Goal: Transaction & Acquisition: Purchase product/service

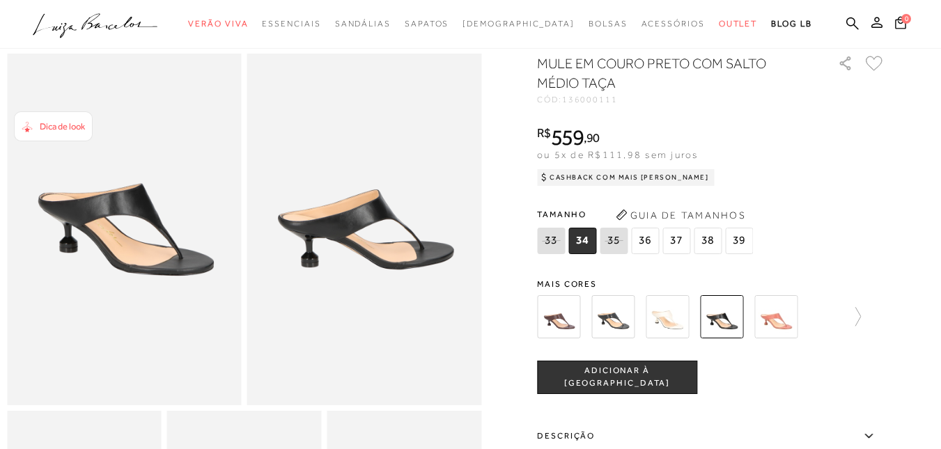
scroll to position [70, 0]
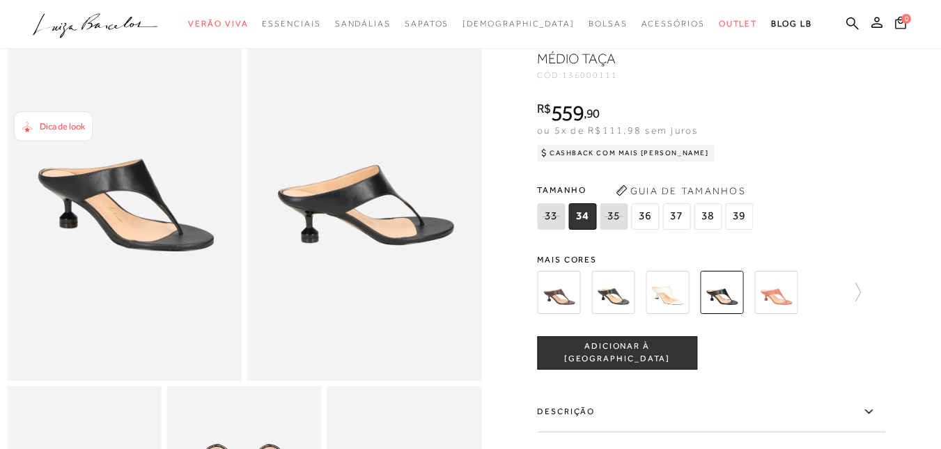
click at [568, 295] on img at bounding box center [558, 292] width 43 height 43
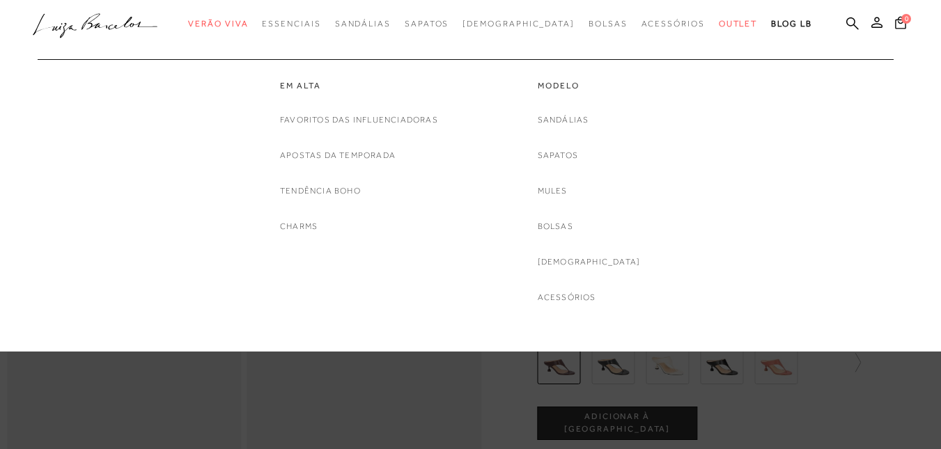
click at [706, 121] on div "Em alta Favoritos das Influenciadoras Apostas da Temporada Tendência Boho Charm…" at bounding box center [463, 182] width 849 height 246
click at [572, 125] on link "Sandálias" at bounding box center [564, 120] width 52 height 15
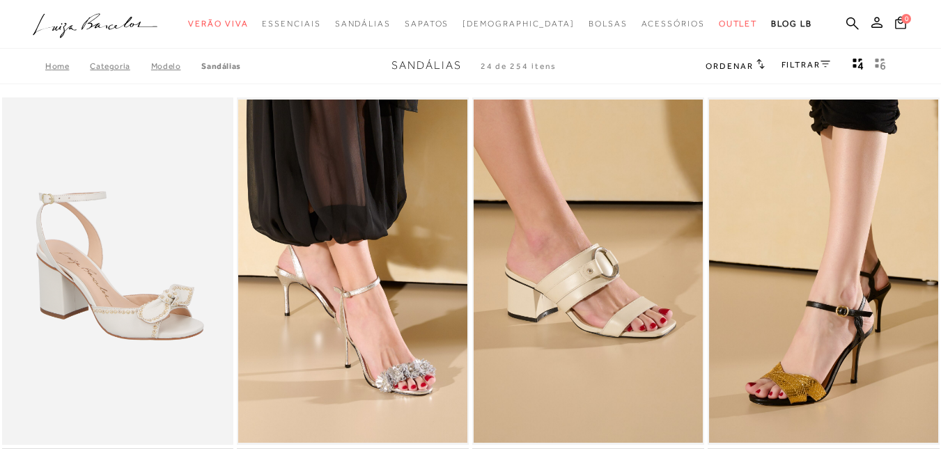
click at [827, 61] on icon at bounding box center [825, 64] width 10 height 6
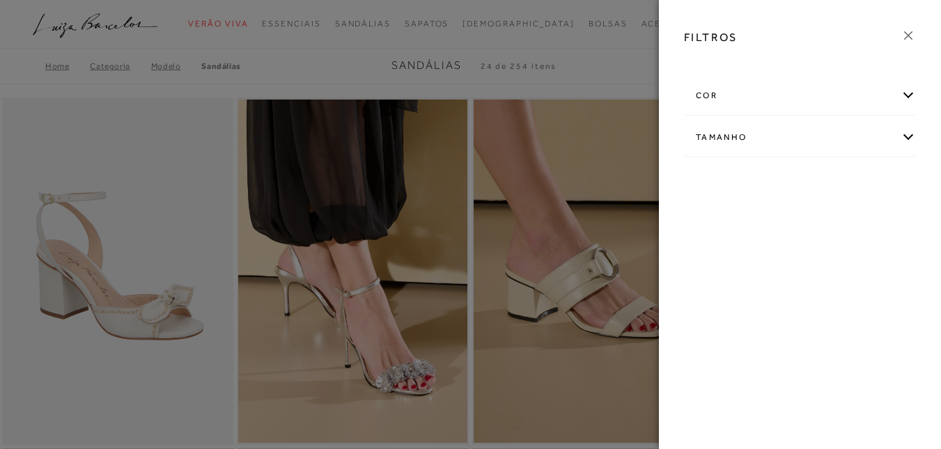
click at [907, 93] on div "cor" at bounding box center [800, 95] width 231 height 37
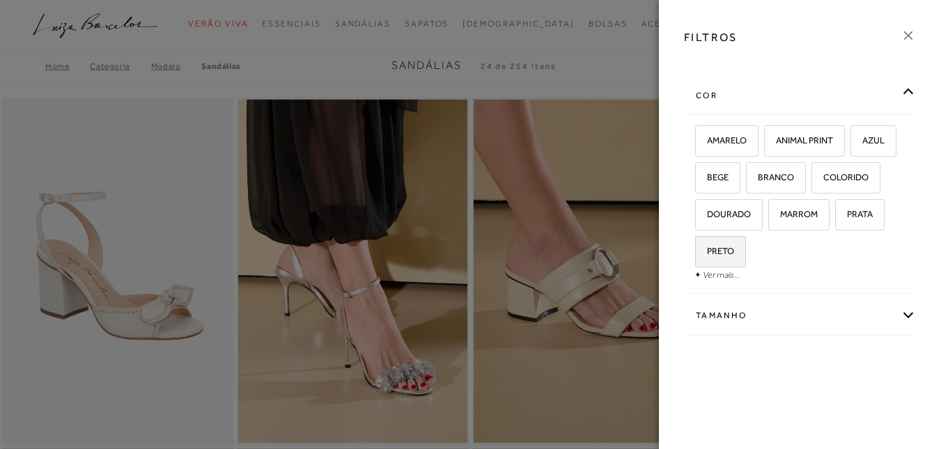
click at [727, 250] on span "PRETO" at bounding box center [715, 251] width 38 height 10
click at [707, 250] on input "PRETO" at bounding box center [700, 254] width 14 height 14
checkbox input "true"
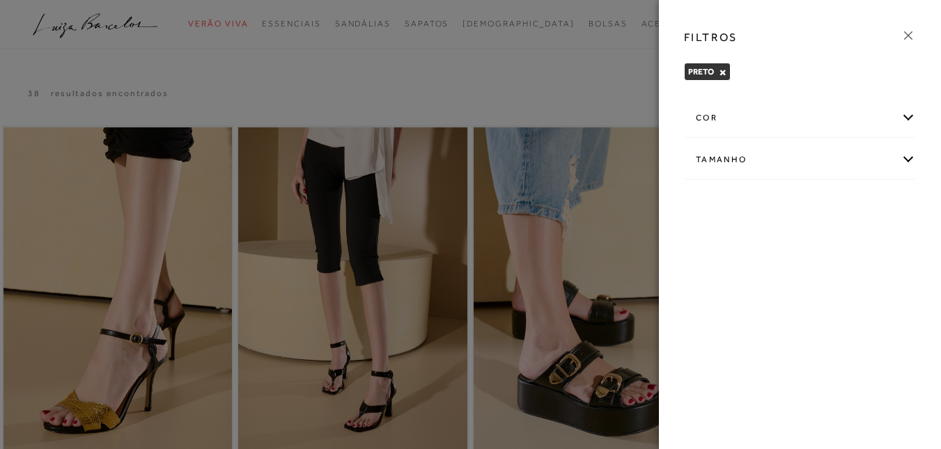
click at [906, 31] on icon at bounding box center [907, 35] width 15 height 15
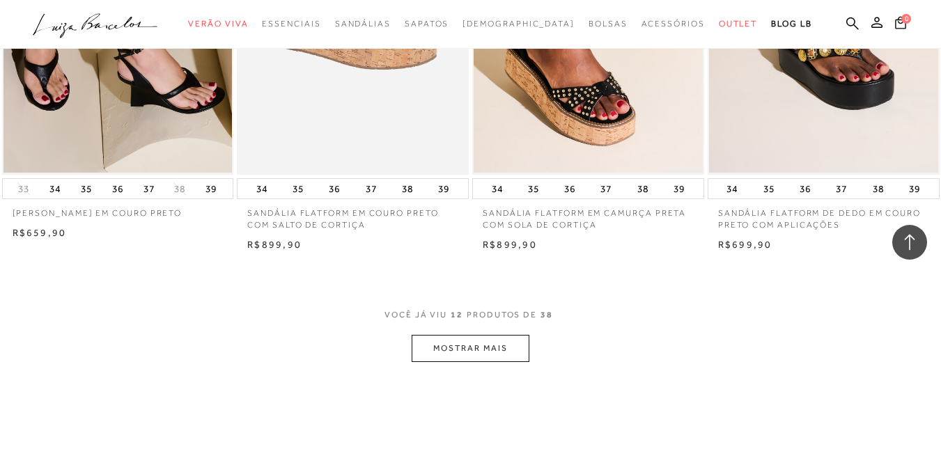
scroll to position [1323, 0]
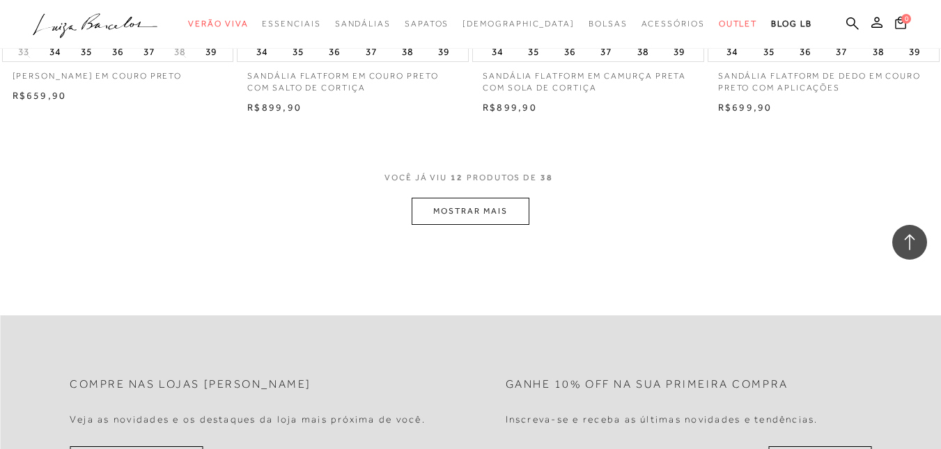
click at [435, 210] on button "MOSTRAR MAIS" at bounding box center [470, 211] width 117 height 27
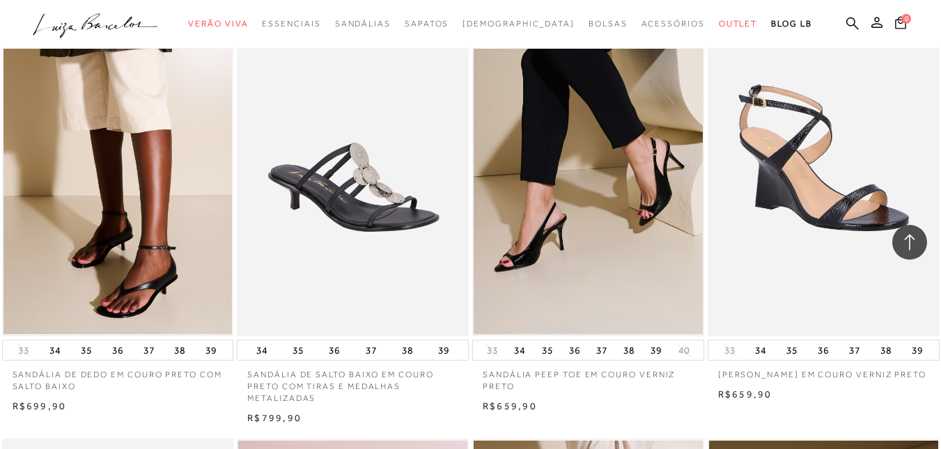
scroll to position [1532, 0]
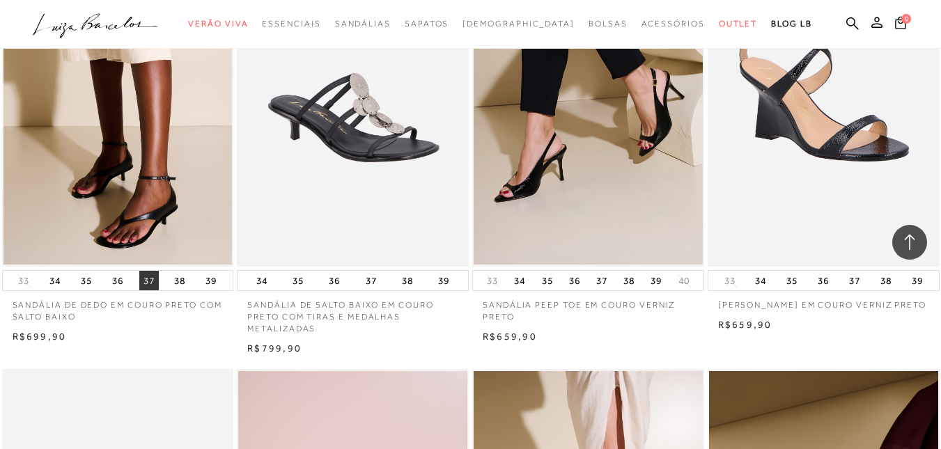
click at [147, 279] on button "37" at bounding box center [149, 281] width 20 height 20
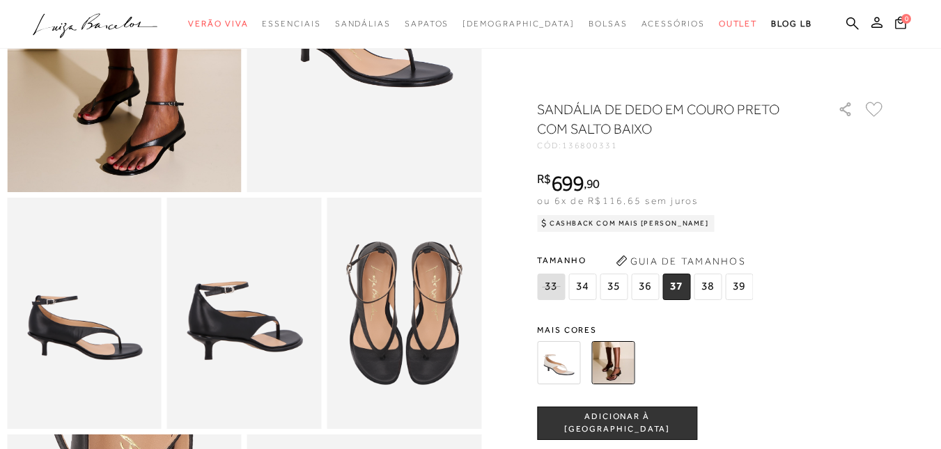
scroll to position [279, 0]
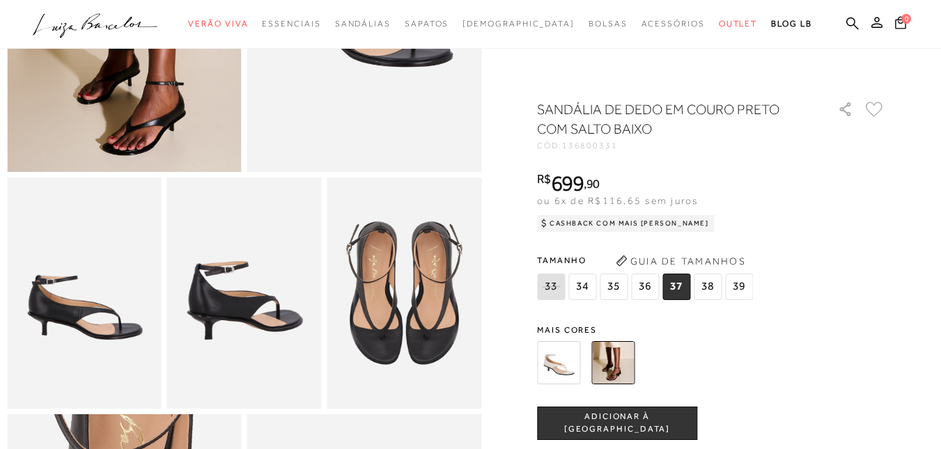
click at [655, 421] on span "ADICIONAR À [GEOGRAPHIC_DATA]" at bounding box center [617, 423] width 159 height 24
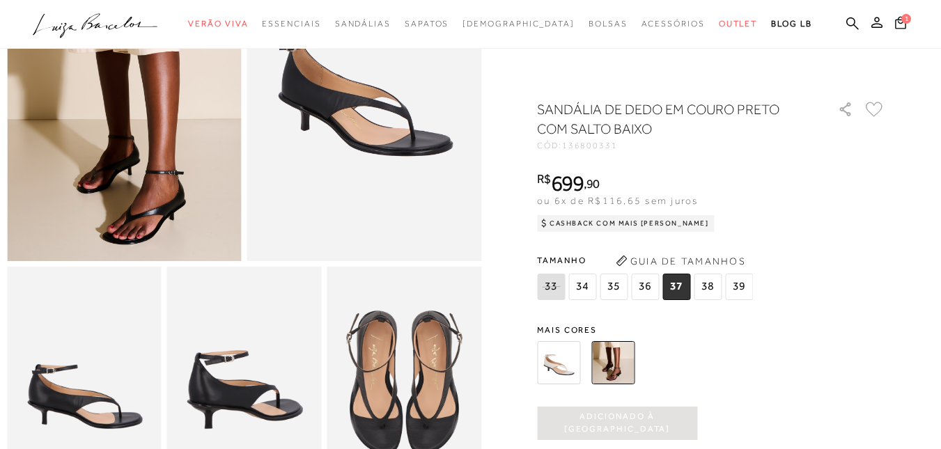
scroll to position [139, 0]
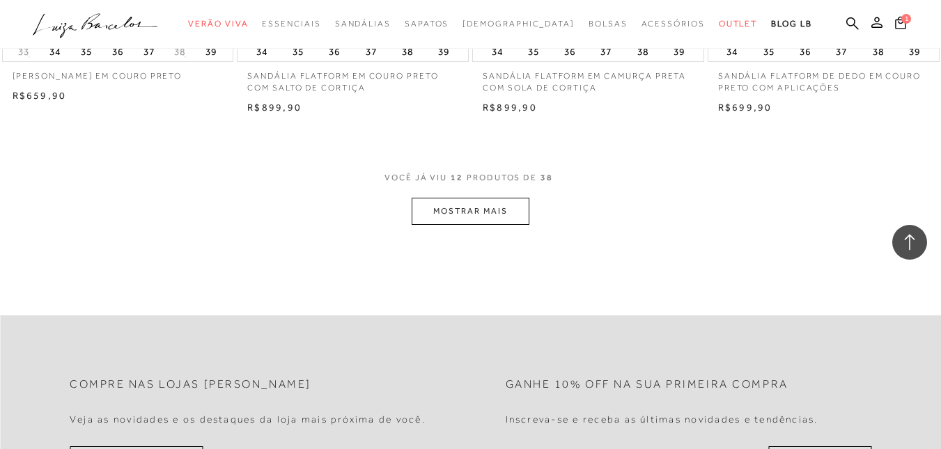
scroll to position [1254, 0]
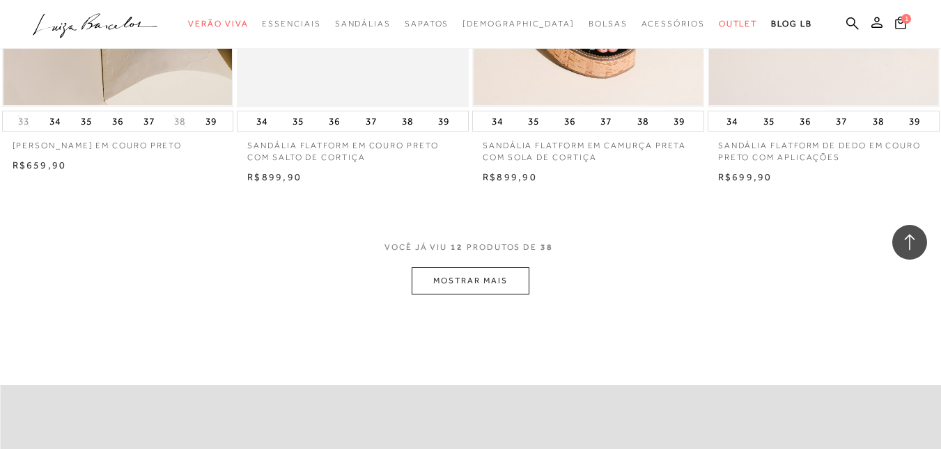
click at [471, 291] on button "MOSTRAR MAIS" at bounding box center [470, 280] width 117 height 27
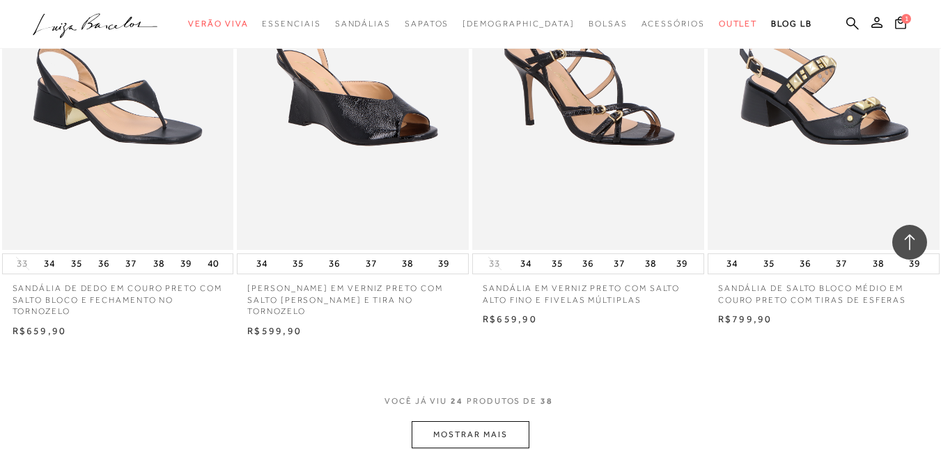
scroll to position [2577, 0]
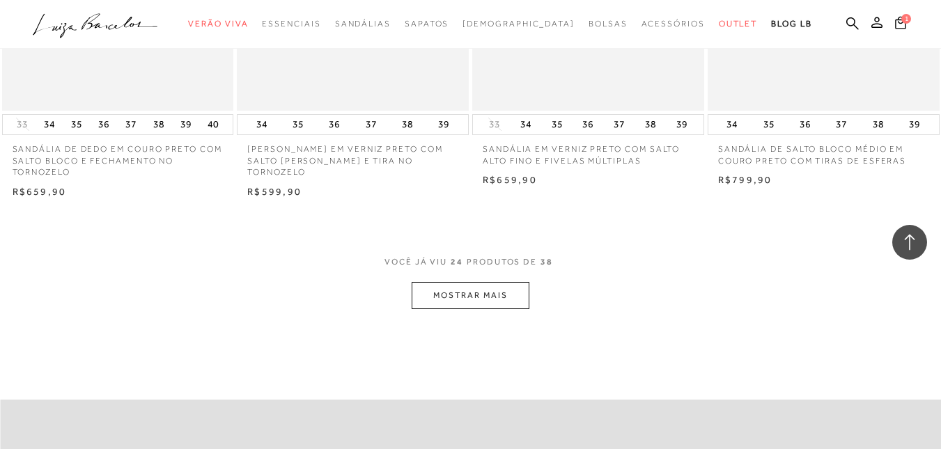
click at [476, 297] on button "MOSTRAR MAIS" at bounding box center [470, 295] width 117 height 27
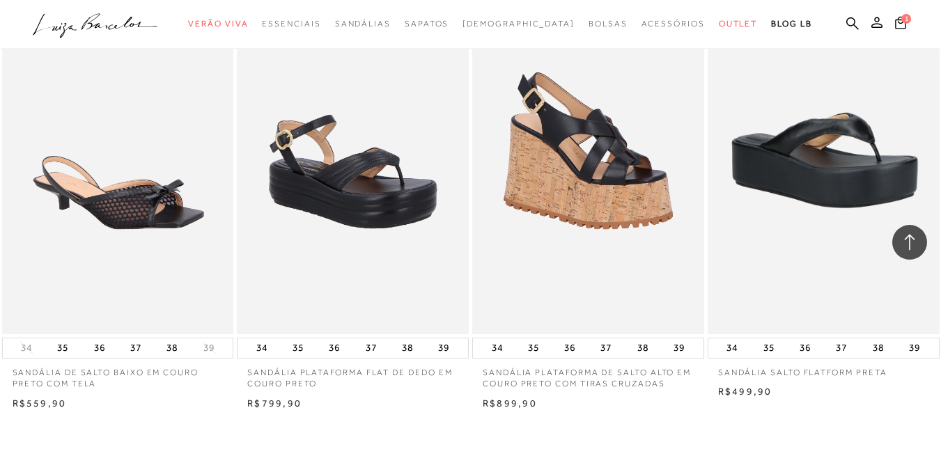
scroll to position [3761, 0]
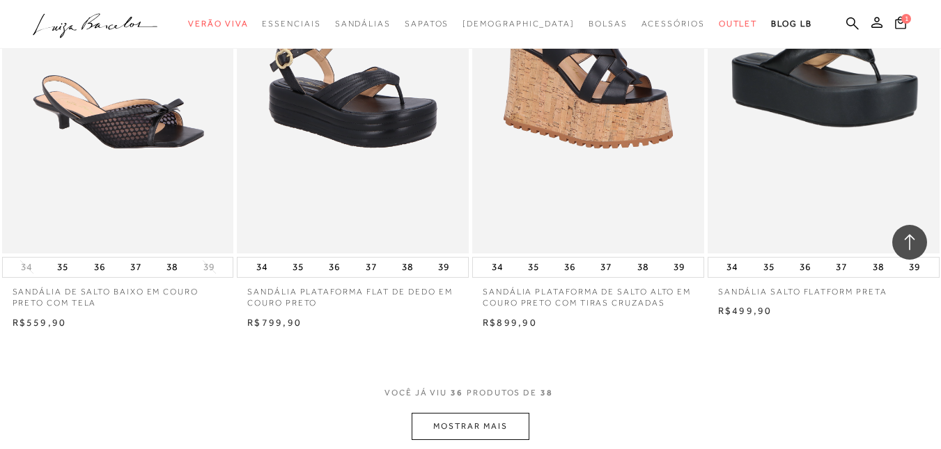
click at [439, 427] on button "MOSTRAR MAIS" at bounding box center [470, 426] width 117 height 27
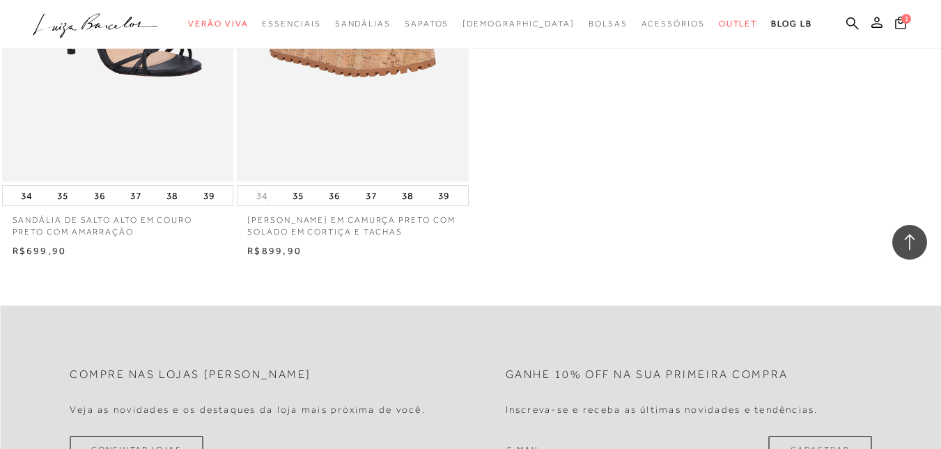
scroll to position [4388, 0]
